Goal: Task Accomplishment & Management: Manage account settings

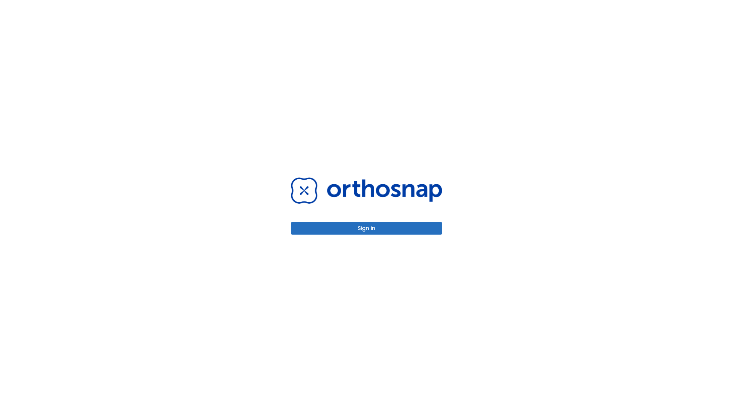
click at [367, 228] on button "Sign in" at bounding box center [366, 228] width 151 height 13
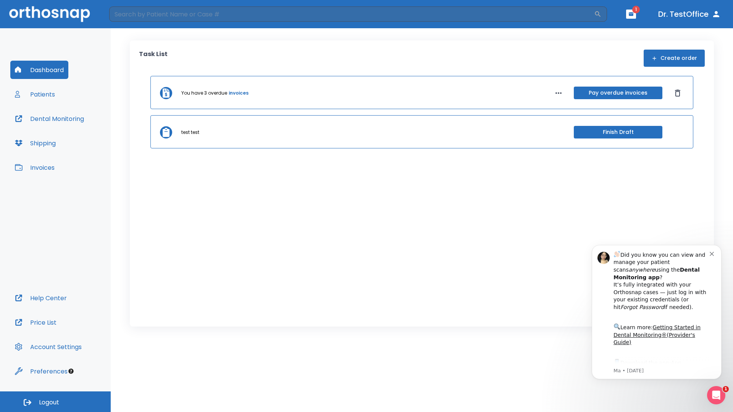
click at [55, 402] on span "Logout" at bounding box center [49, 403] width 20 height 8
